Goal: Navigation & Orientation: Find specific page/section

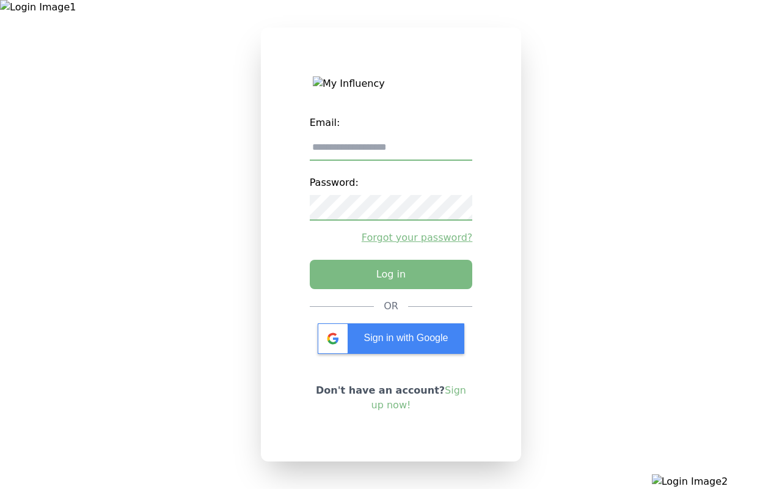
click at [390, 151] on input "email" at bounding box center [391, 148] width 163 height 26
type input "**********"
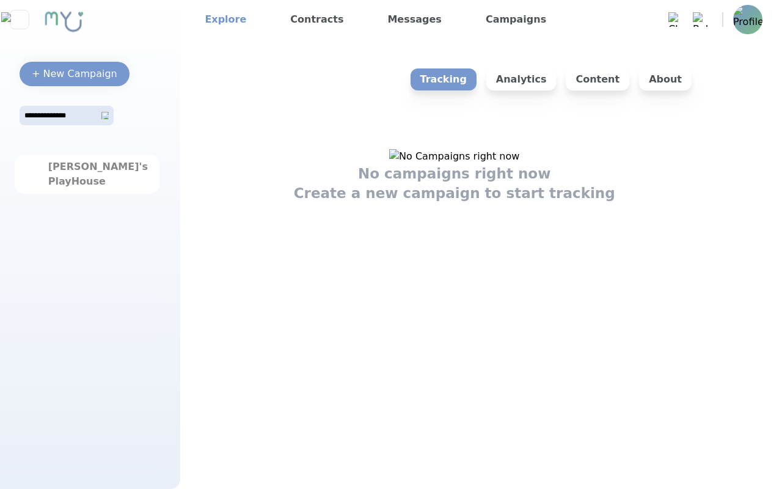
click at [222, 20] on link "Explore" at bounding box center [225, 20] width 51 height 20
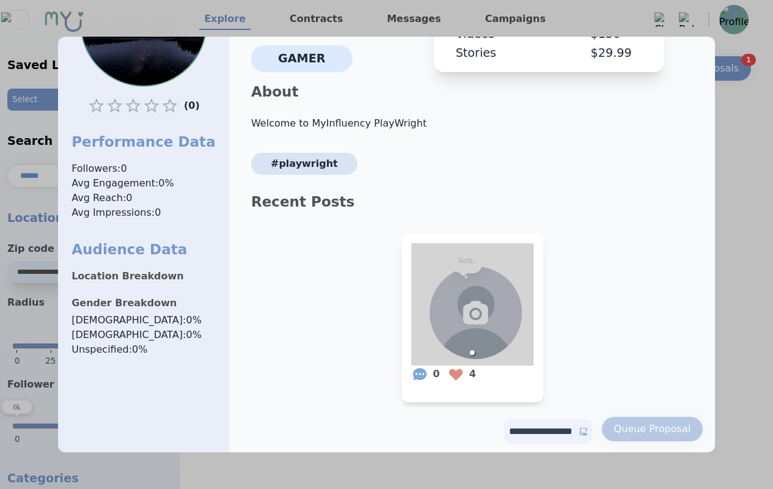
scroll to position [128, 0]
